Goal: Task Accomplishment & Management: Use online tool/utility

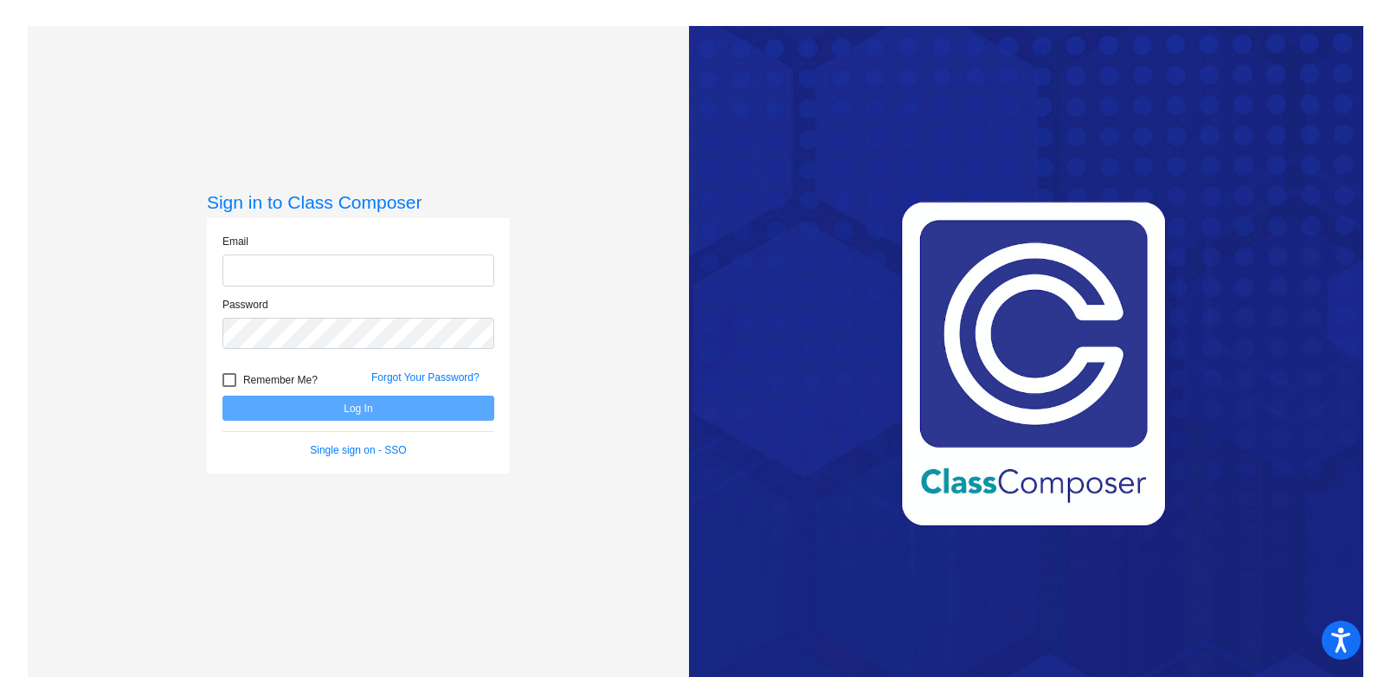
type input "[PERSON_NAME][EMAIL_ADDRESS][PERSON_NAME][DOMAIN_NAME]"
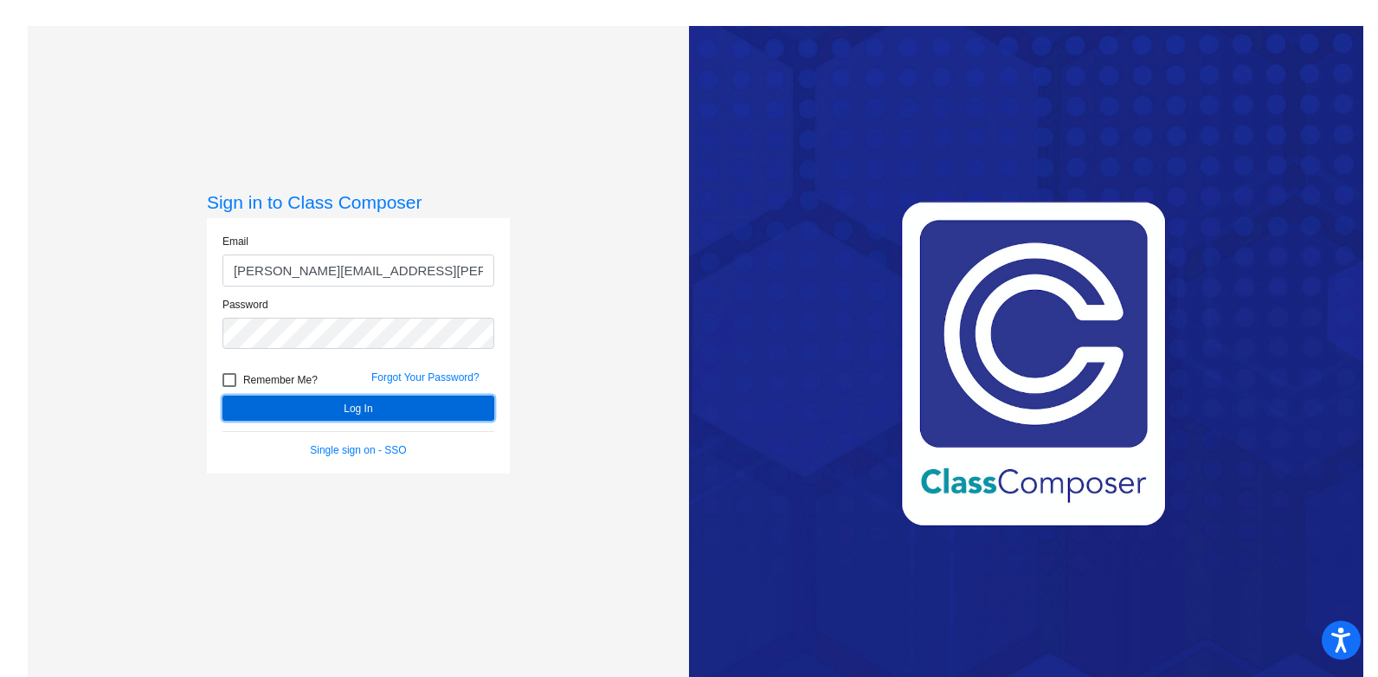
click at [464, 413] on button "Log In" at bounding box center [359, 408] width 272 height 25
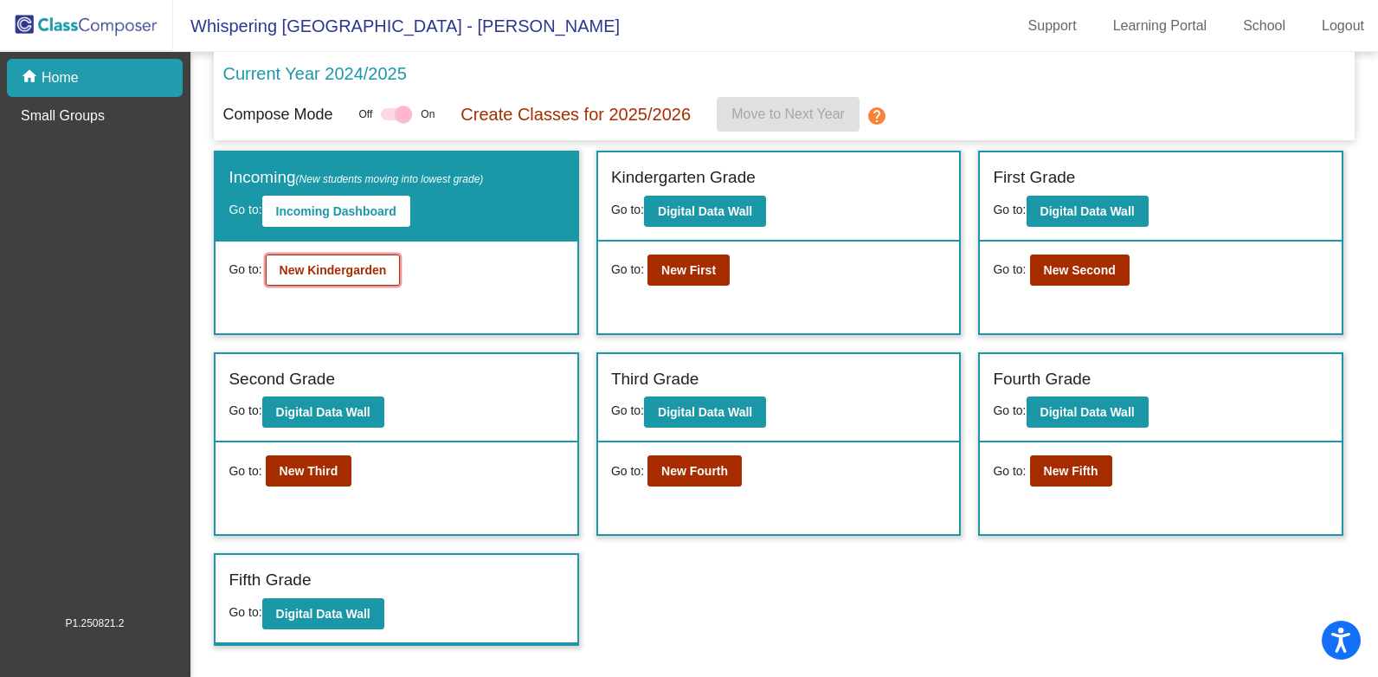
click at [363, 268] on b "New Kindergarden" at bounding box center [333, 270] width 107 height 14
click at [680, 273] on b "New First" at bounding box center [688, 270] width 55 height 14
click at [1064, 274] on b "New Second" at bounding box center [1080, 270] width 72 height 14
click at [326, 470] on b "New Third" at bounding box center [309, 471] width 59 height 14
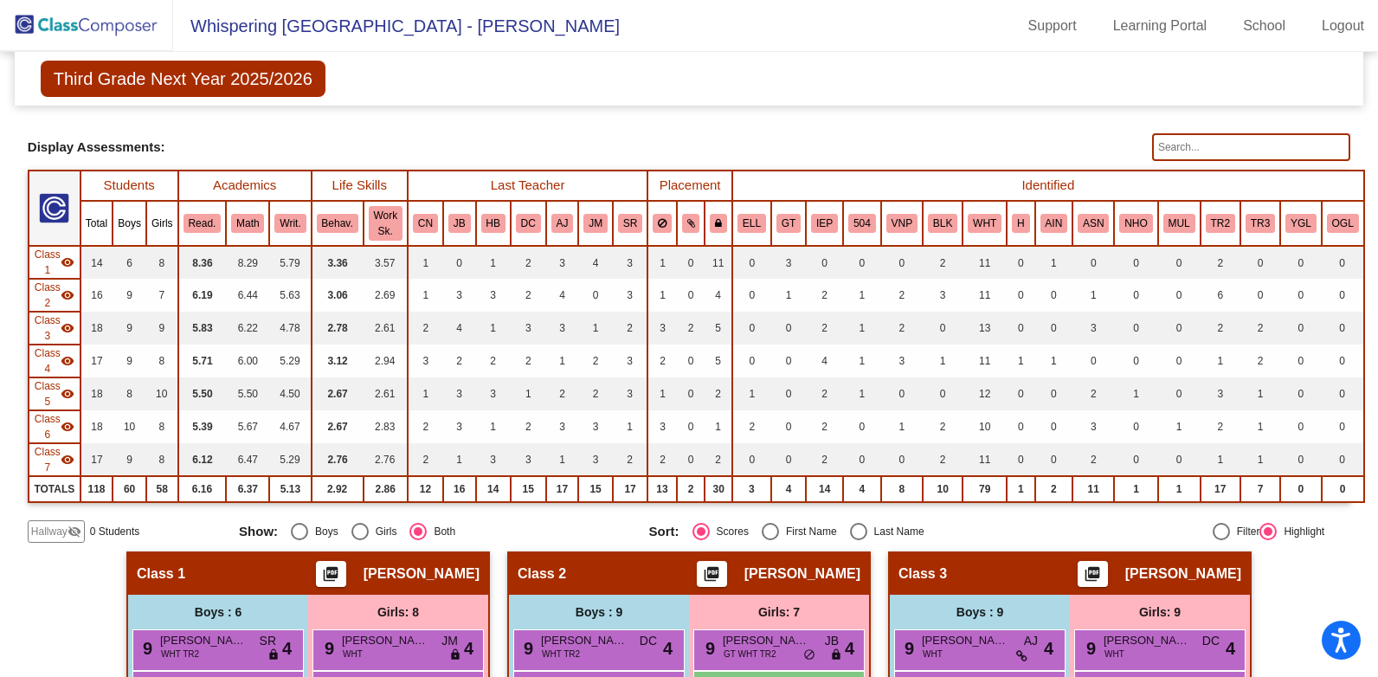
scroll to position [87, 0]
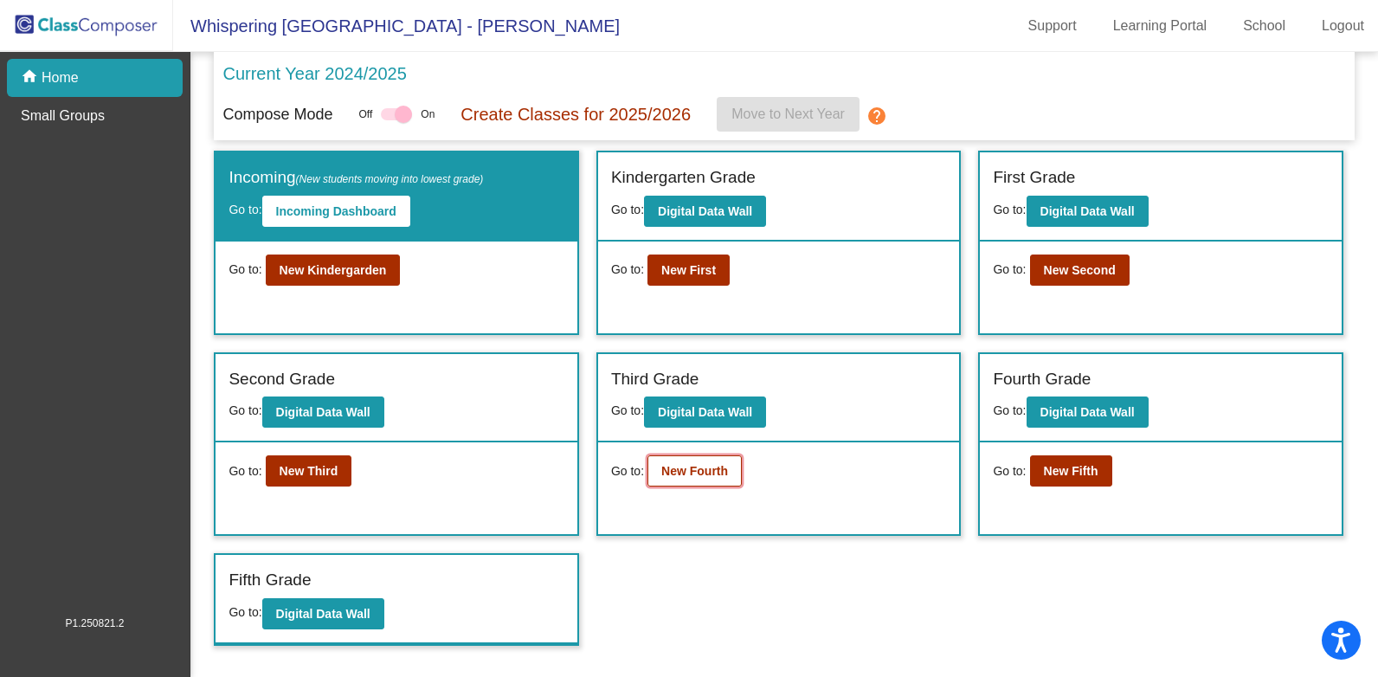
click at [694, 458] on button "New Fourth" at bounding box center [695, 470] width 94 height 31
click at [1063, 472] on b "New Fifth" at bounding box center [1071, 471] width 55 height 14
click at [367, 270] on b "New Kindergarden" at bounding box center [333, 270] width 107 height 14
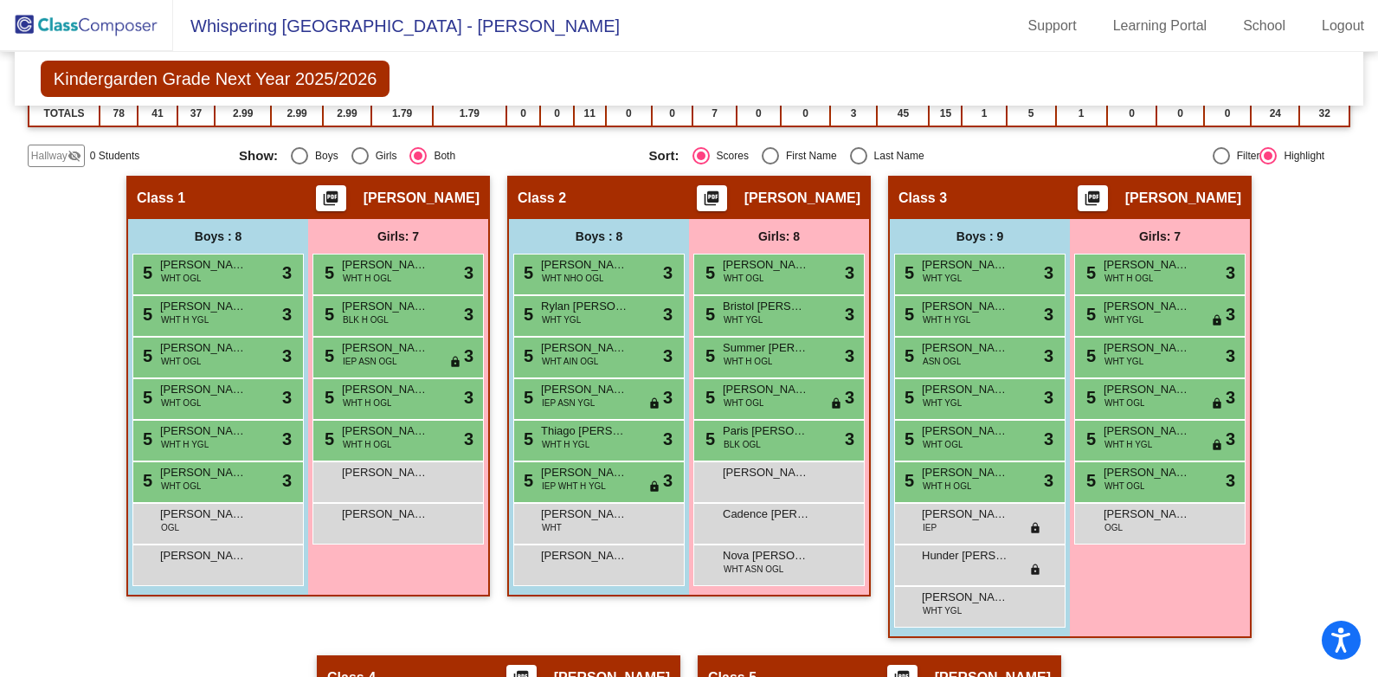
scroll to position [87, 0]
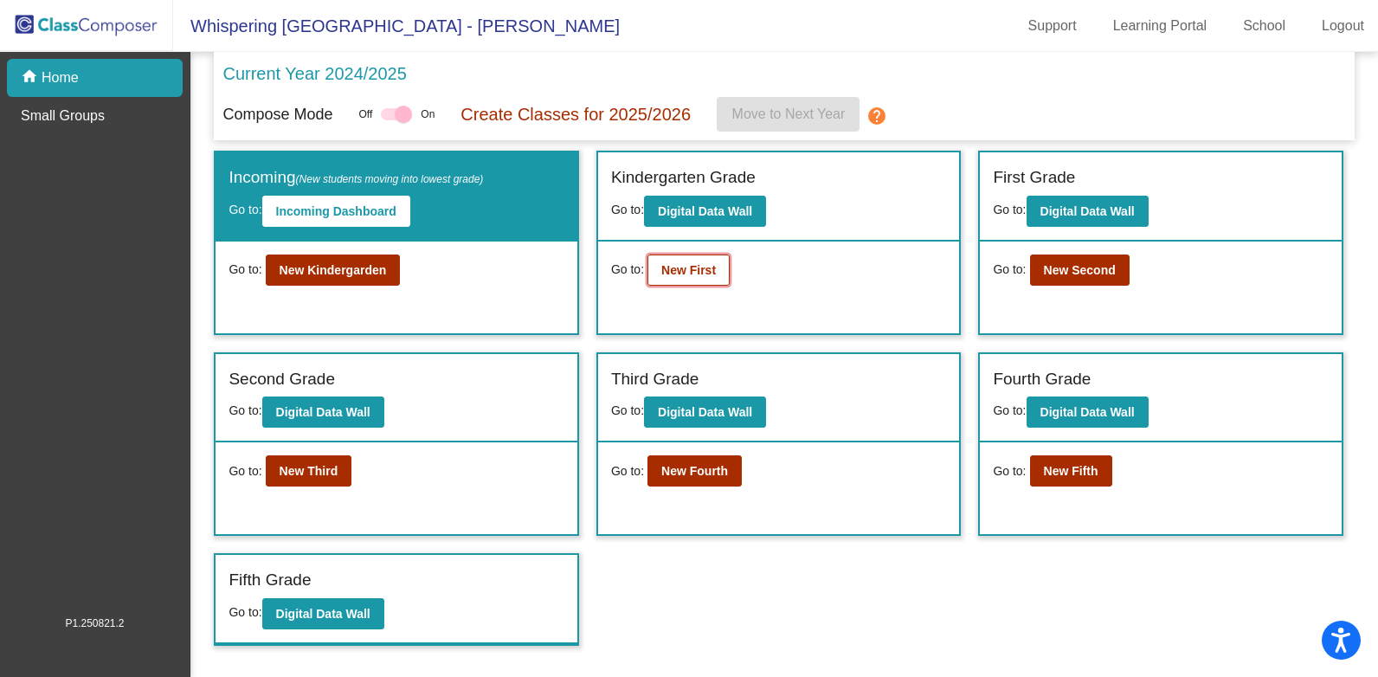
click at [694, 263] on b "New First" at bounding box center [688, 270] width 55 height 14
click at [284, 469] on b "New Third" at bounding box center [309, 471] width 59 height 14
click at [313, 261] on button "New Kindergarden" at bounding box center [333, 270] width 135 height 31
